Goal: Navigation & Orientation: Understand site structure

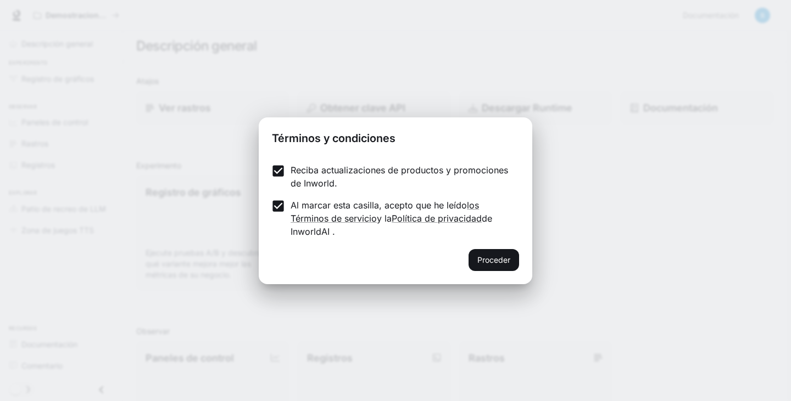
click at [495, 258] on font "Proceder" at bounding box center [493, 259] width 33 height 9
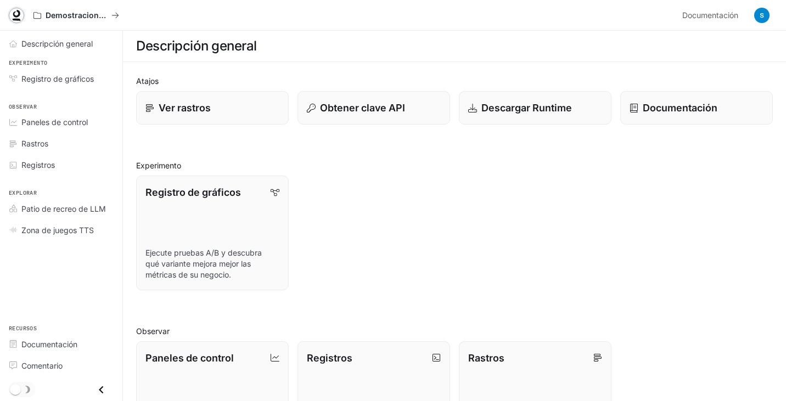
click at [17, 12] on icon at bounding box center [16, 15] width 11 height 11
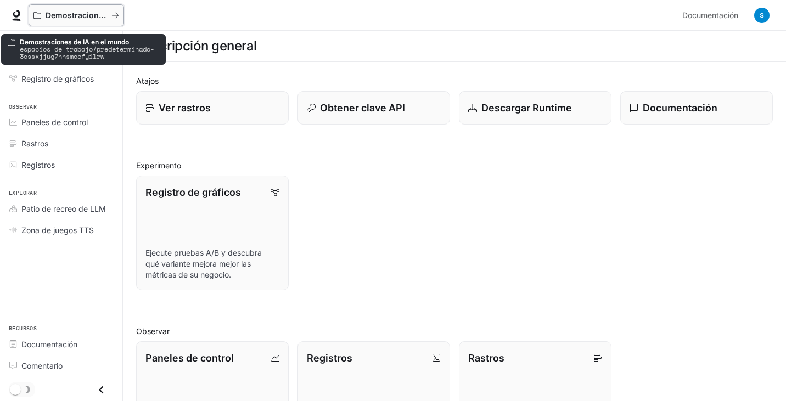
click at [91, 16] on font "Demostraciones de IA en el mundo" at bounding box center [112, 14] width 133 height 9
